Goal: Task Accomplishment & Management: Manage account settings

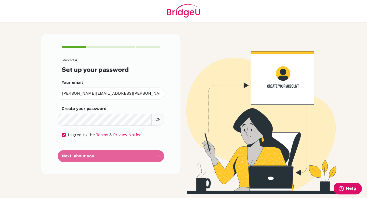
click at [116, 154] on form "Step 1 of 4 Set up your password Your email [PERSON_NAME][EMAIL_ADDRESS][PERSON…" at bounding box center [111, 110] width 98 height 104
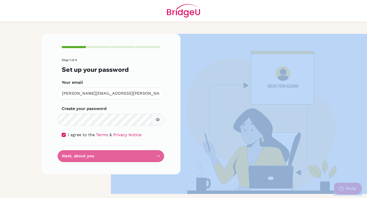
click at [116, 154] on form "Step 1 of 4 Set up your password Your email [PERSON_NAME][EMAIL_ADDRESS][PERSON…" at bounding box center [111, 110] width 98 height 104
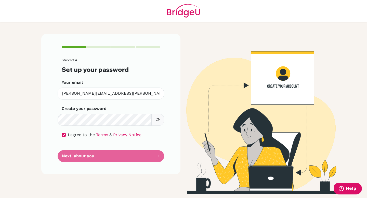
click at [116, 154] on form "Step 1 of 4 Set up your password Your email [PERSON_NAME][EMAIL_ADDRESS][PERSON…" at bounding box center [111, 110] width 98 height 104
click at [81, 166] on div "Step 1 of 4 Set up your password Your email [PERSON_NAME][EMAIL_ADDRESS][PERSON…" at bounding box center [110, 104] width 139 height 141
click at [81, 161] on form "Step 1 of 4 Set up your password Your email [PERSON_NAME][EMAIL_ADDRESS][PERSON…" at bounding box center [111, 110] width 98 height 104
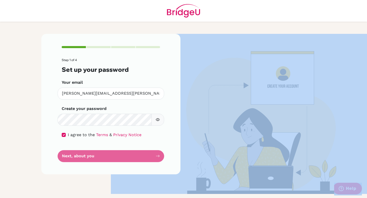
click at [81, 161] on form "Step 1 of 4 Set up your password Your email [PERSON_NAME][EMAIL_ADDRESS][PERSON…" at bounding box center [111, 110] width 98 height 104
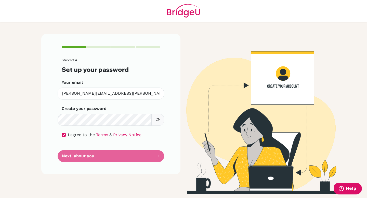
click at [93, 154] on form "Step 1 of 4 Set up your password Your email [PERSON_NAME][EMAIL_ADDRESS][PERSON…" at bounding box center [111, 110] width 98 height 104
click at [158, 121] on icon "button" at bounding box center [158, 120] width 4 height 4
click at [80, 162] on div "Step 1 of 4 Set up your password Your email [PERSON_NAME][EMAIL_ADDRESS][PERSON…" at bounding box center [110, 104] width 139 height 141
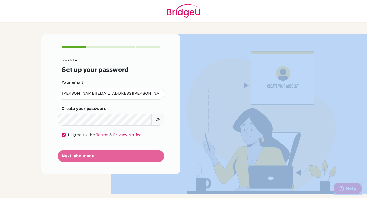
click at [79, 162] on div "Step 1 of 4 Set up your password Your email [PERSON_NAME][EMAIL_ADDRESS][PERSON…" at bounding box center [110, 104] width 139 height 141
